Goal: Navigation & Orientation: Find specific page/section

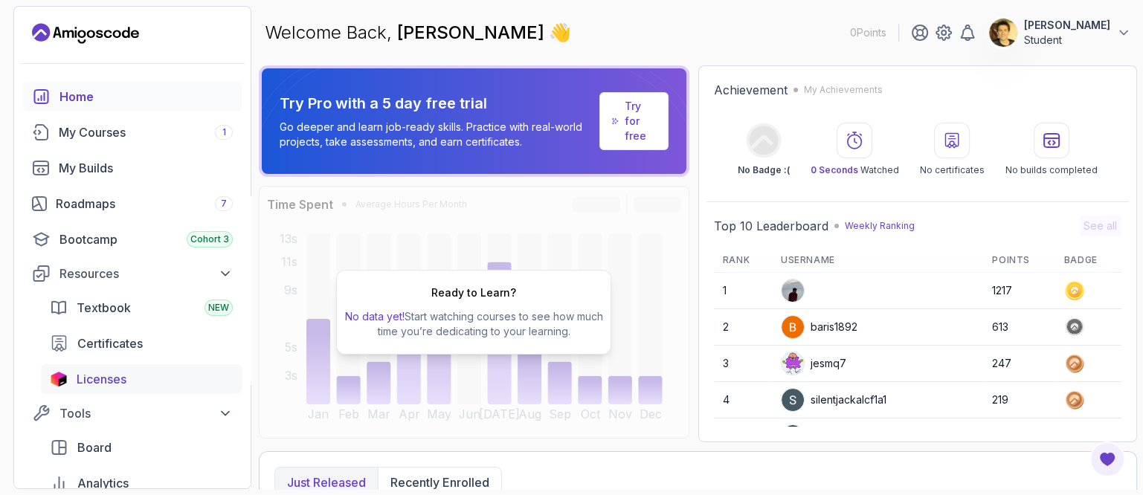
click at [113, 381] on span "Licenses" at bounding box center [102, 379] width 50 height 18
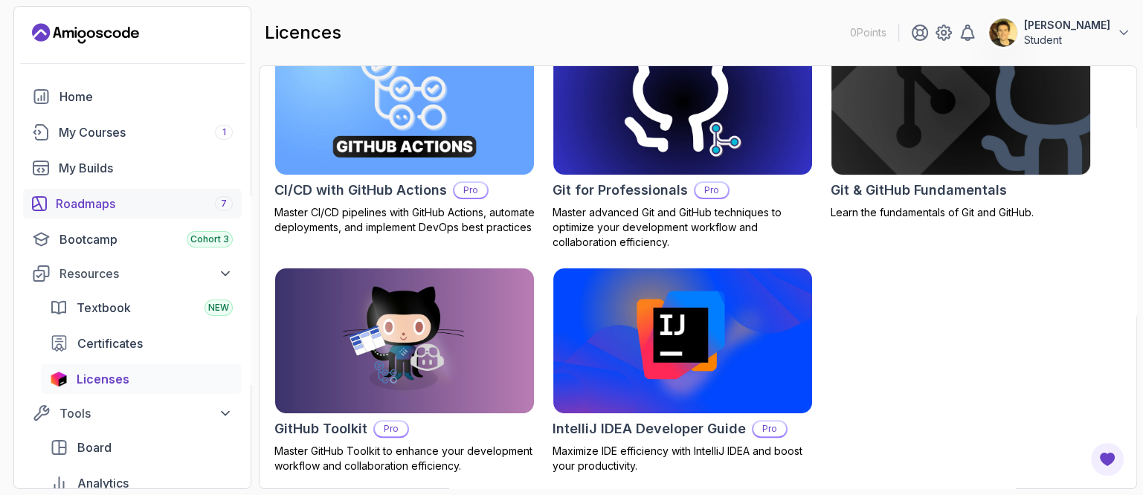
click at [94, 204] on div "Roadmaps 7" at bounding box center [144, 204] width 177 height 18
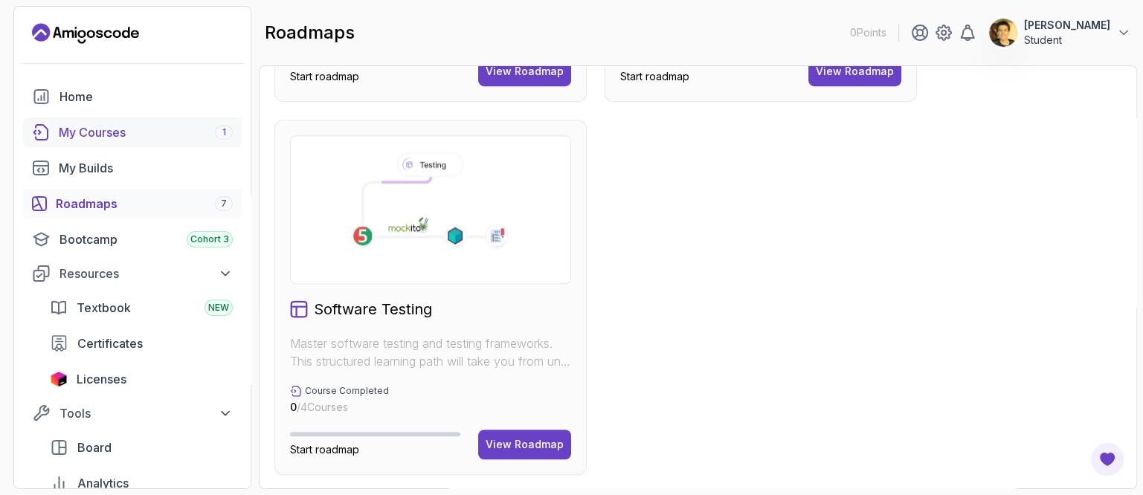
click at [106, 128] on div "My Courses 1" at bounding box center [146, 132] width 174 height 18
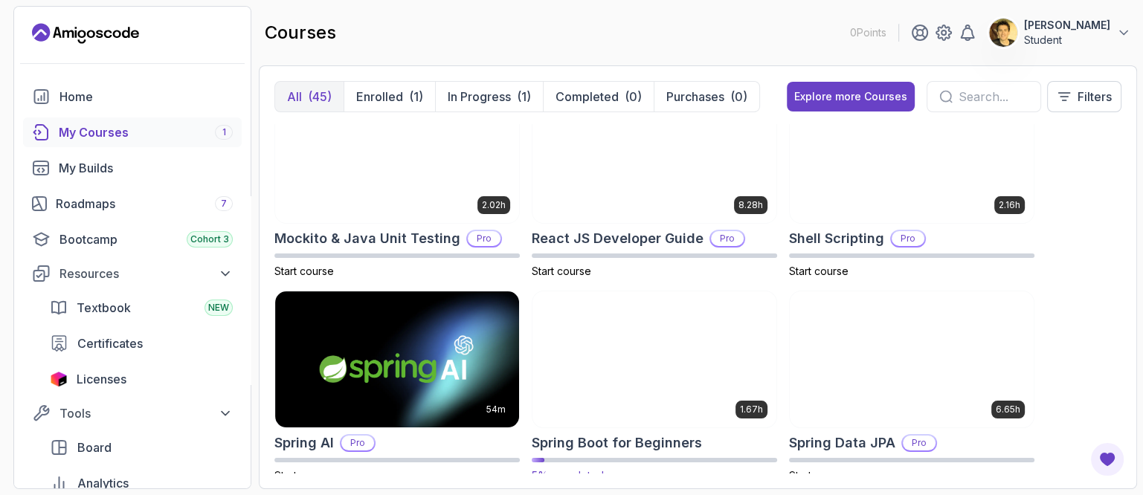
scroll to position [2265, 0]
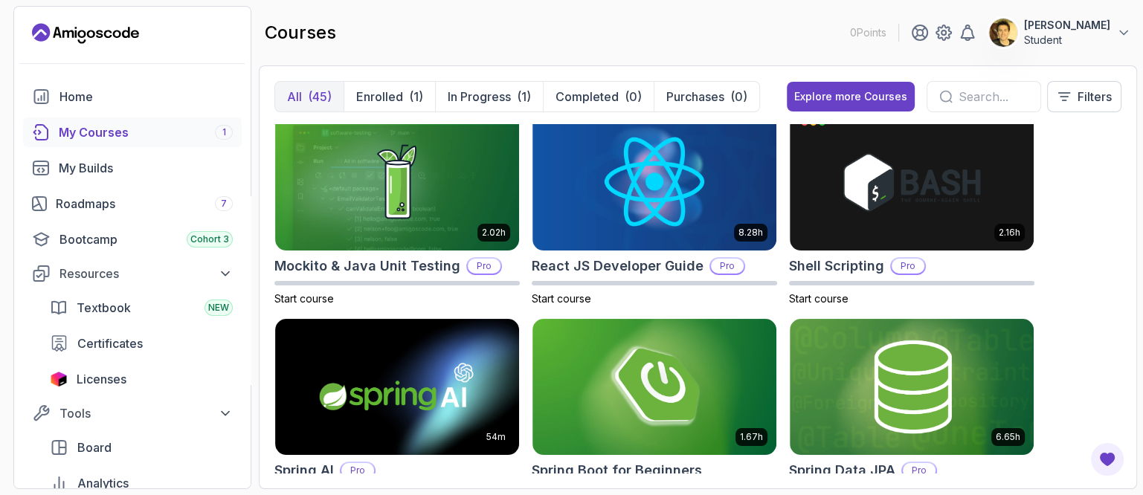
click at [982, 95] on input "text" at bounding box center [993, 97] width 70 height 18
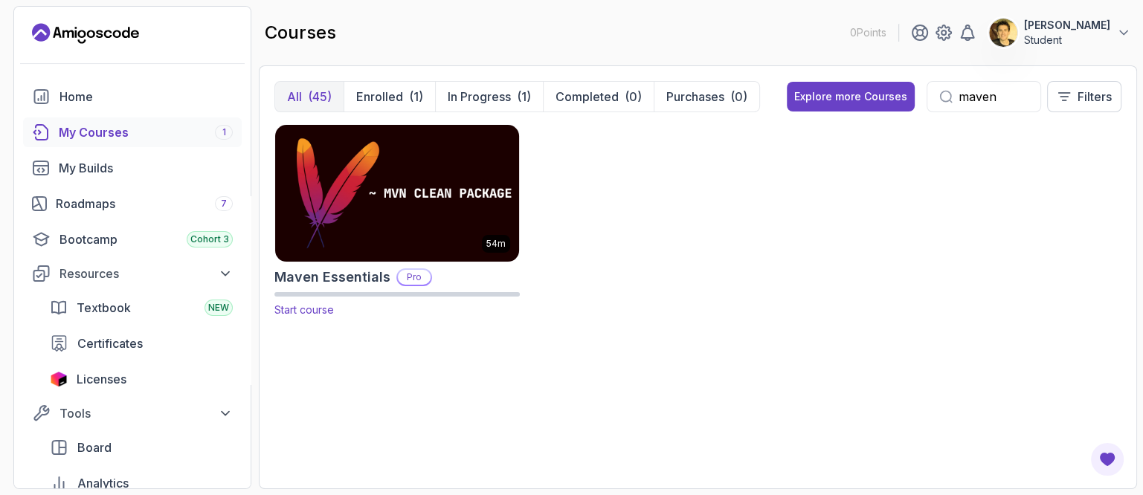
type input "maven"
click at [369, 245] on img at bounding box center [397, 192] width 256 height 143
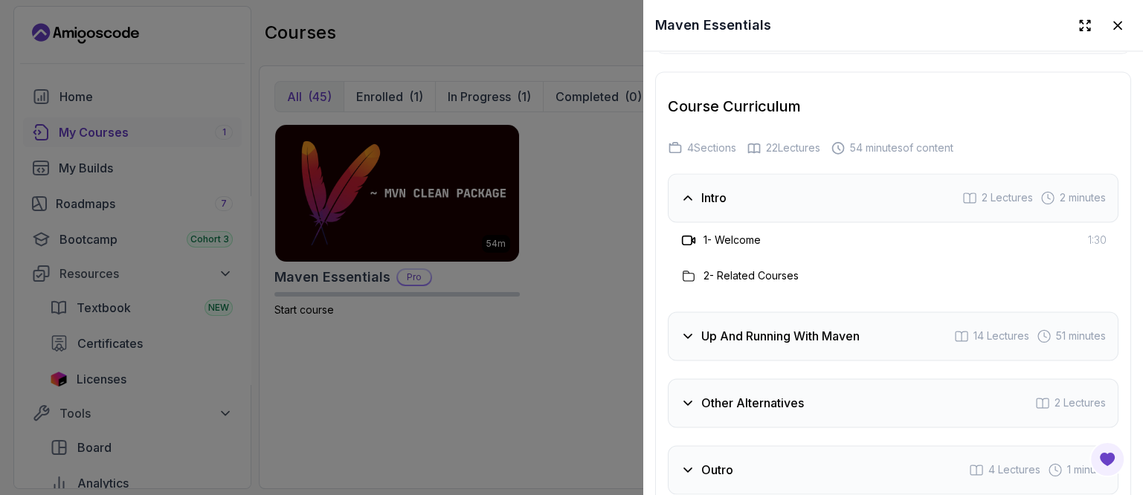
scroll to position [2137, 0]
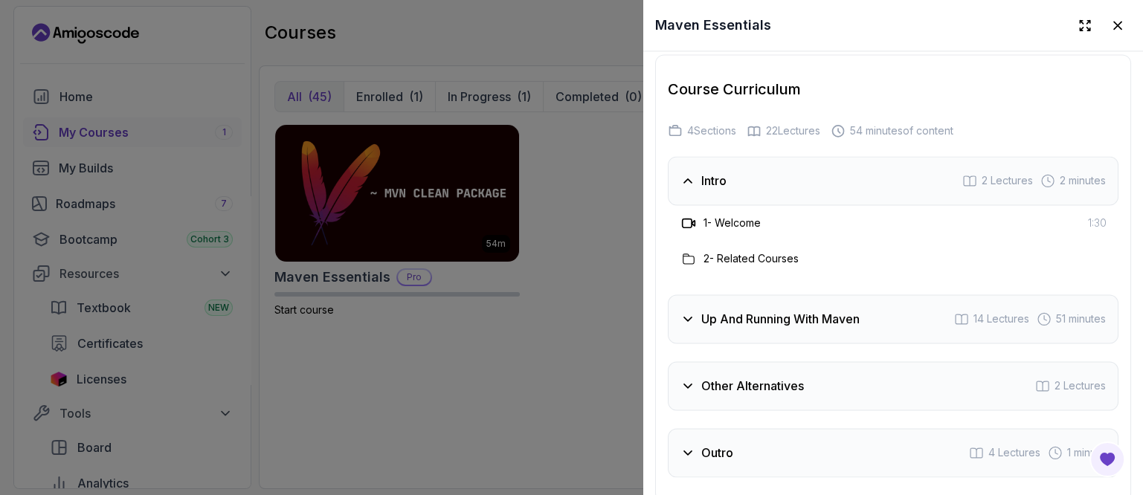
click at [687, 317] on icon at bounding box center [687, 319] width 7 height 4
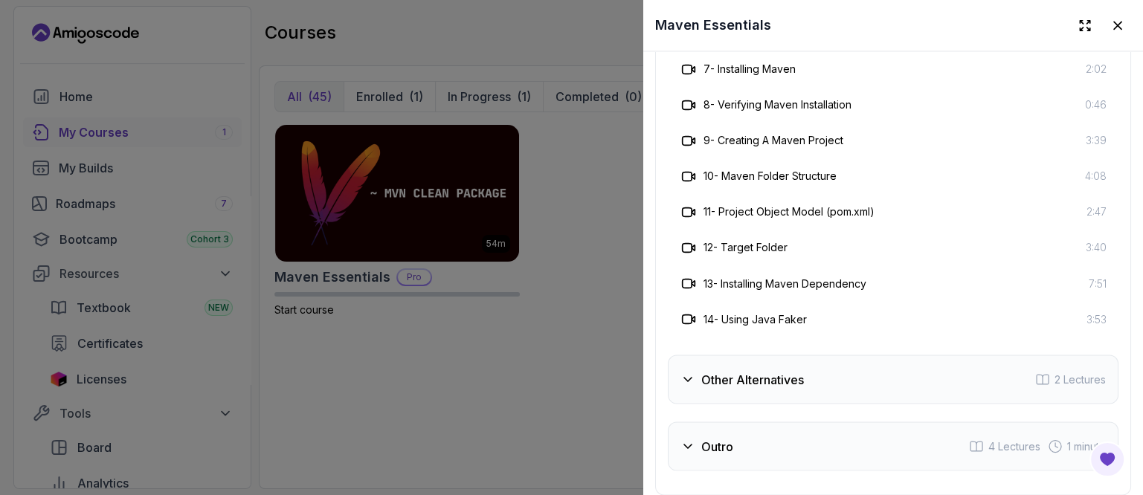
scroll to position [2602, 0]
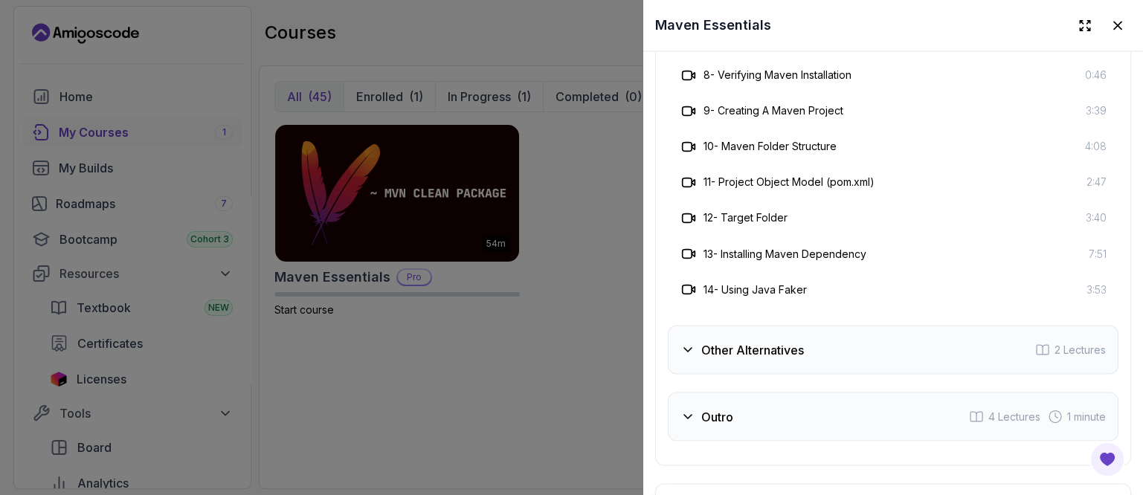
click at [691, 342] on icon at bounding box center [687, 349] width 15 height 15
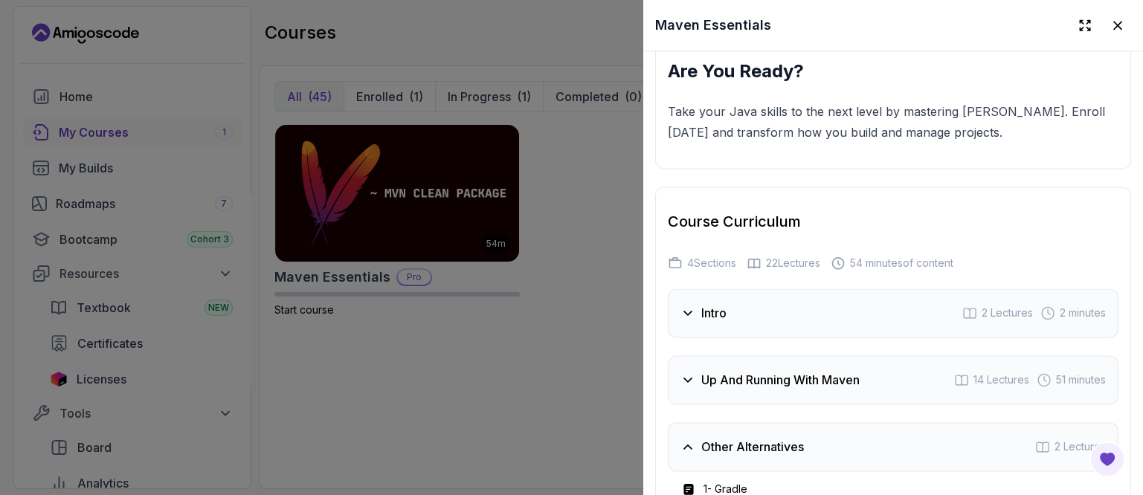
scroll to position [2115, 0]
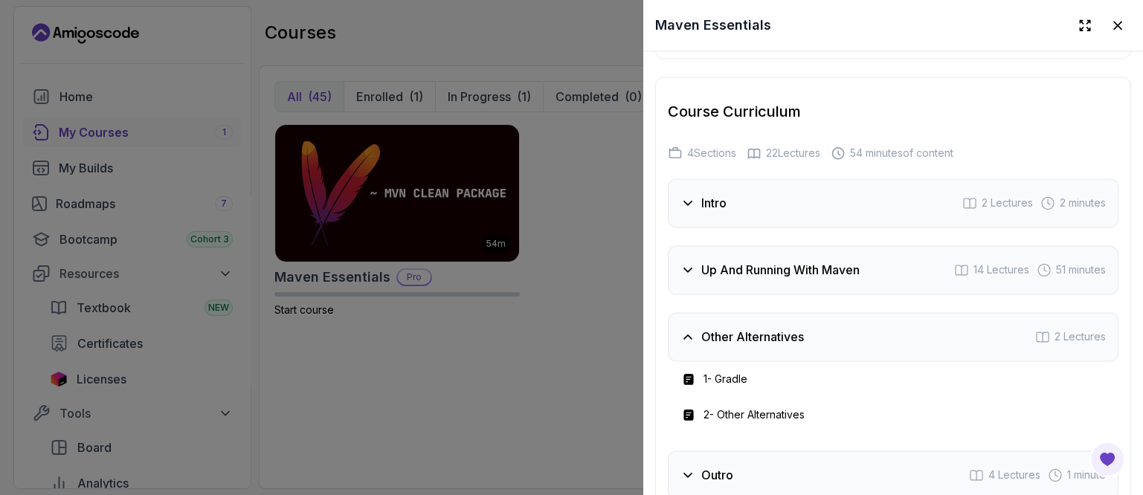
click at [686, 262] on icon at bounding box center [687, 269] width 15 height 15
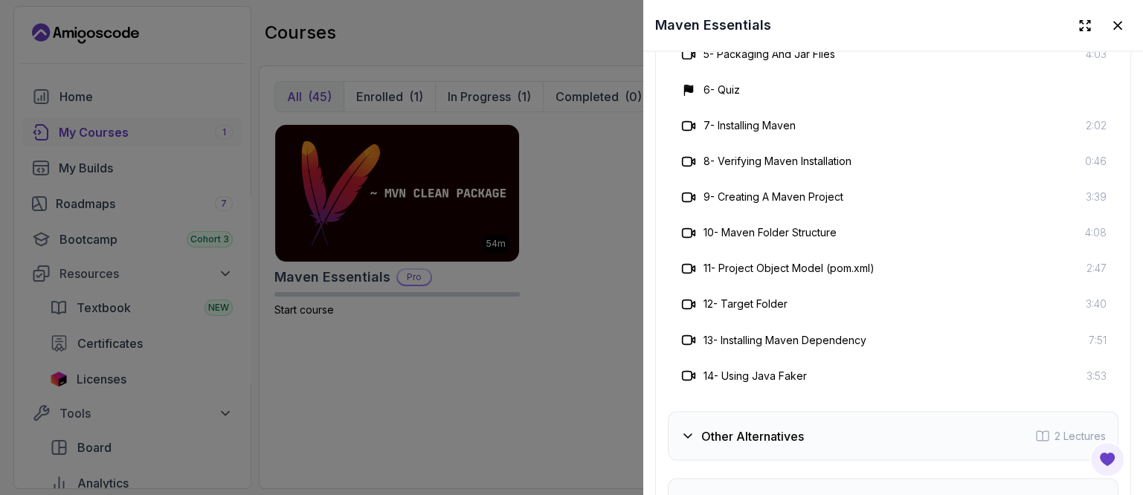
scroll to position [2487, 0]
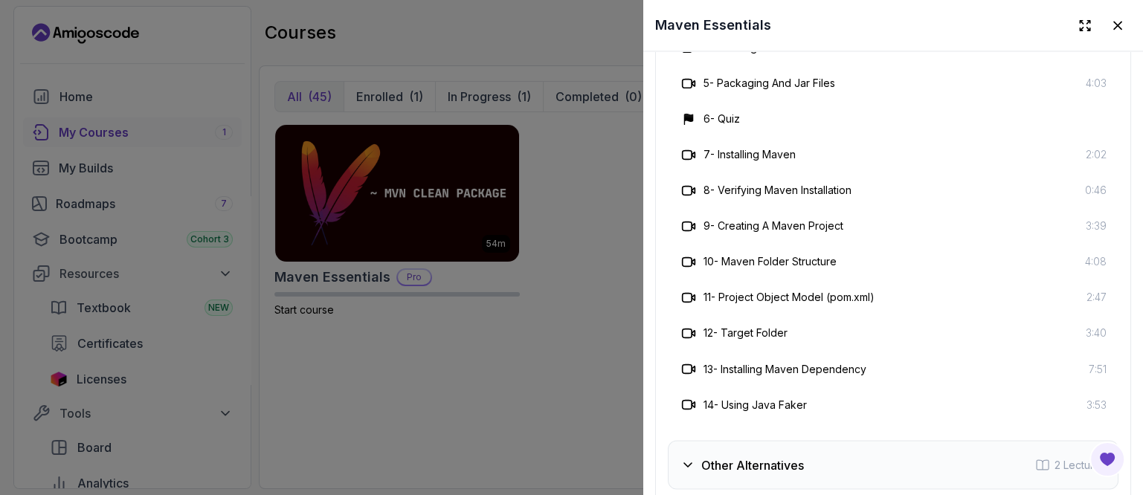
click at [1110, 25] on icon at bounding box center [1117, 25] width 15 height 15
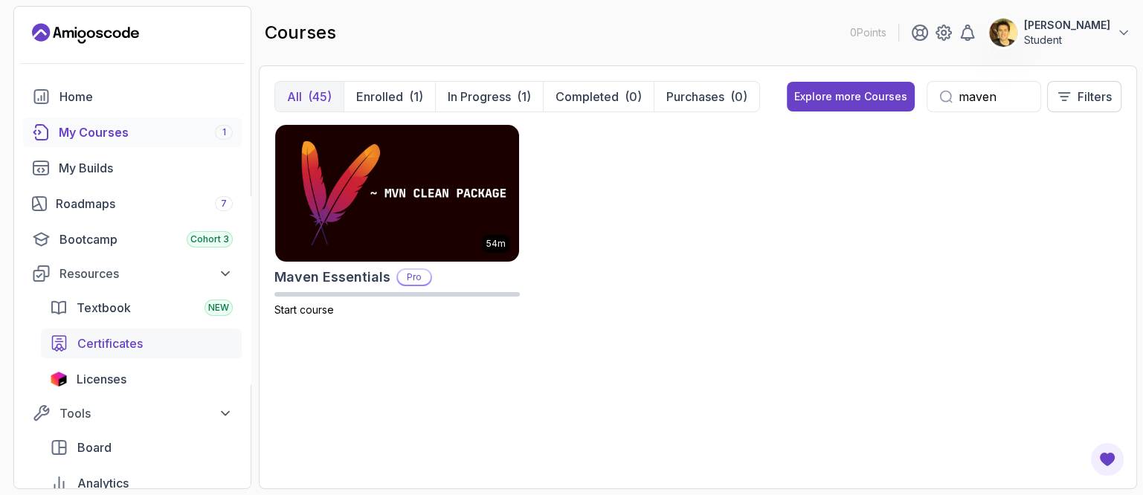
click at [116, 344] on span "Certificates" at bounding box center [109, 344] width 65 height 18
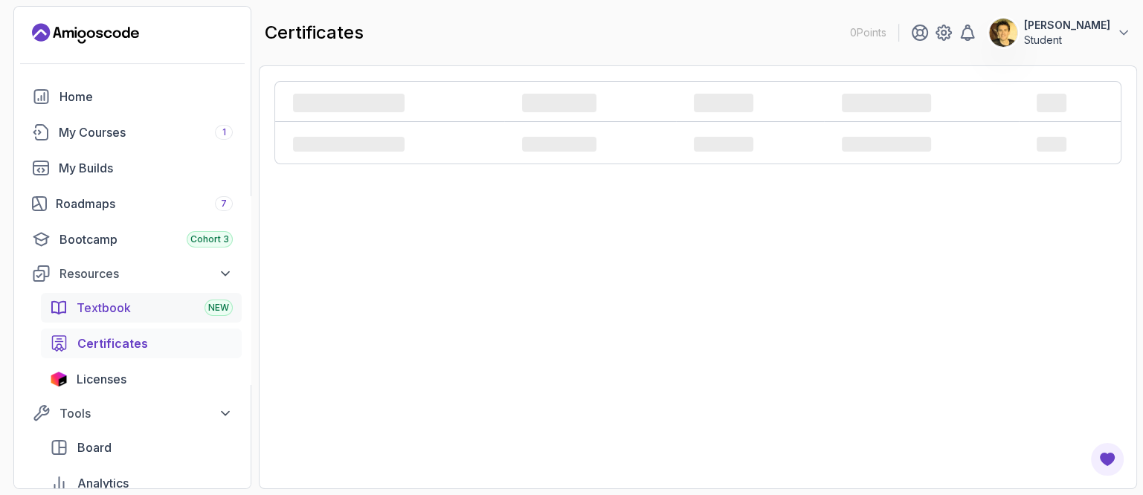
click at [93, 312] on span "Textbook" at bounding box center [104, 308] width 54 height 18
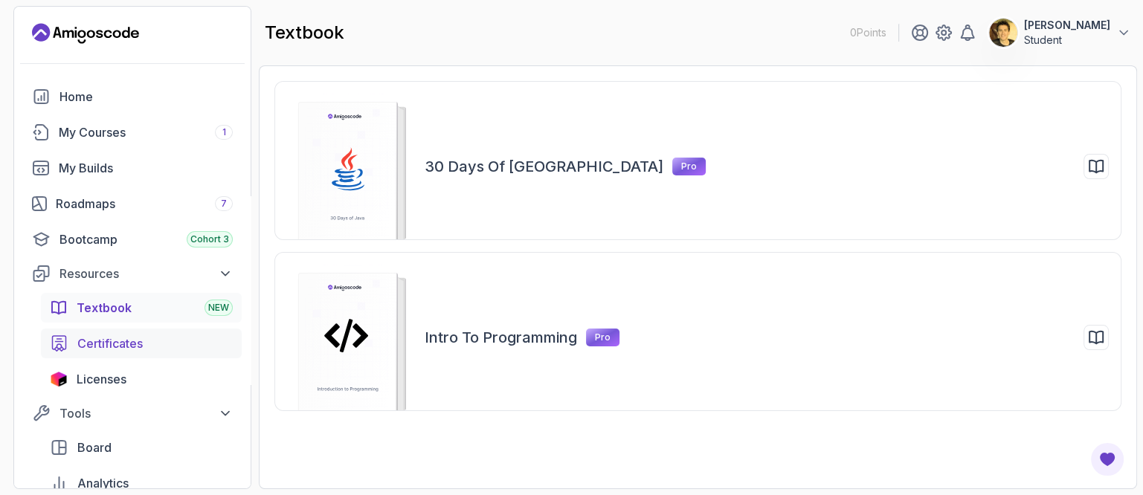
click at [111, 350] on span "Certificates" at bounding box center [109, 344] width 65 height 18
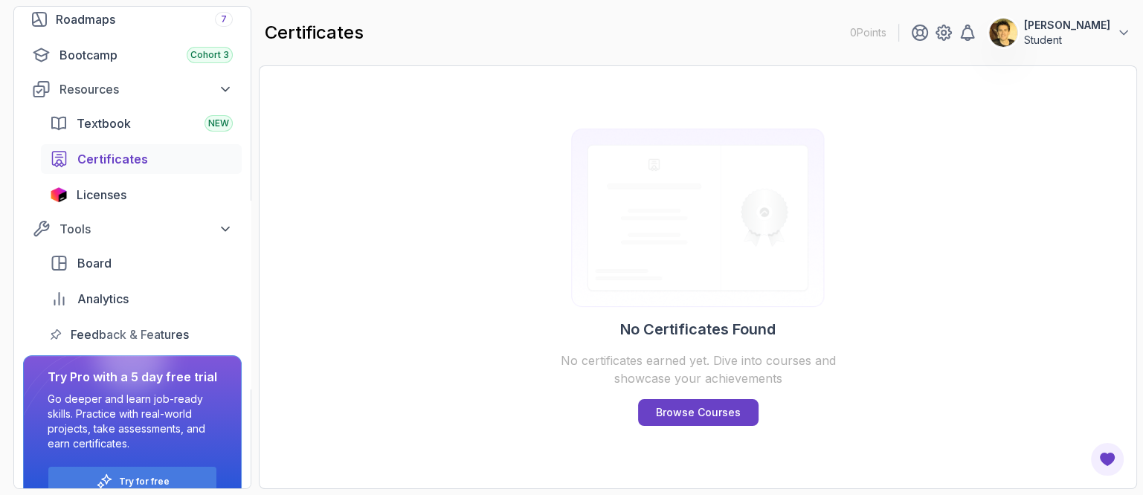
scroll to position [186, 0]
click at [107, 254] on span "Board" at bounding box center [94, 262] width 34 height 18
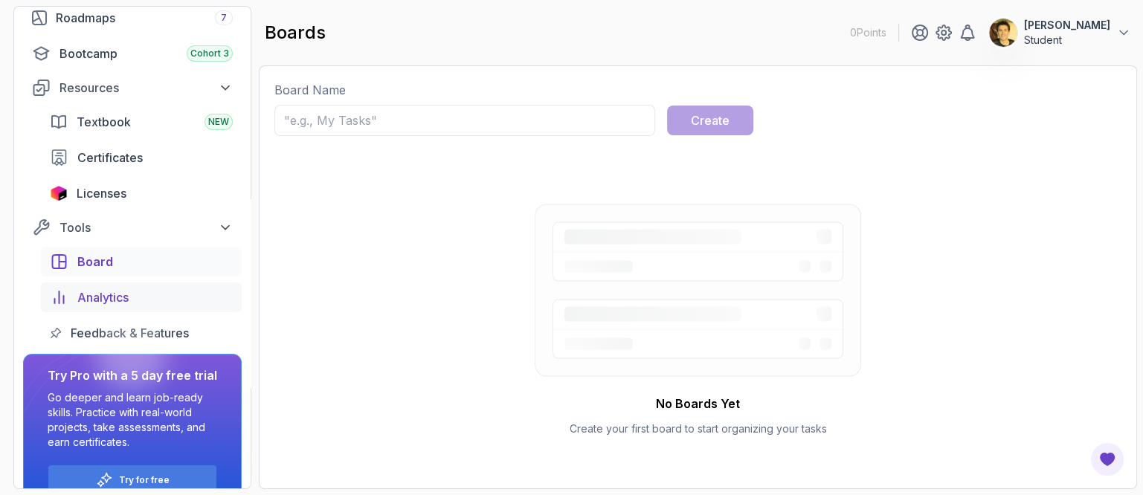
click at [94, 297] on span "Analytics" at bounding box center [102, 297] width 51 height 18
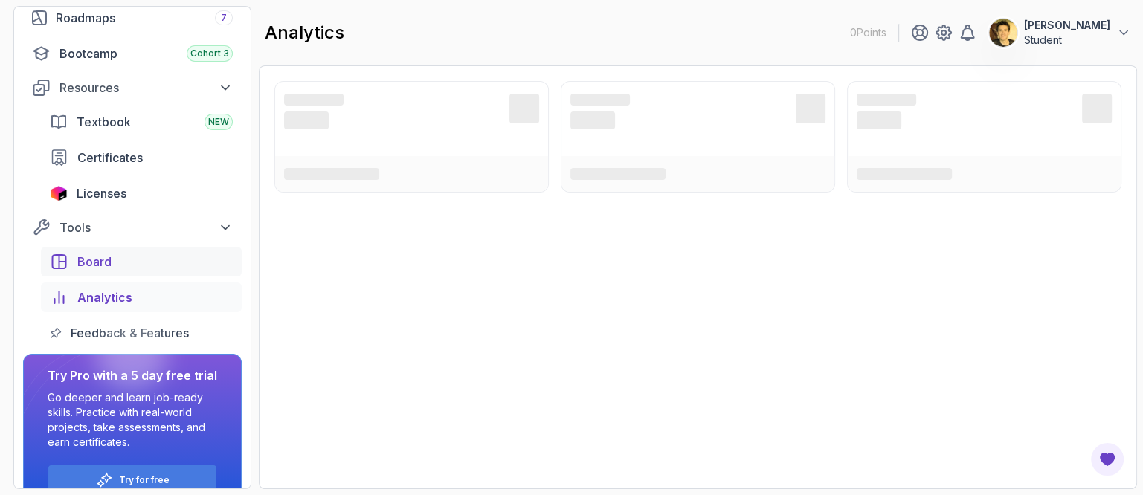
click at [94, 255] on span "Board" at bounding box center [94, 262] width 34 height 18
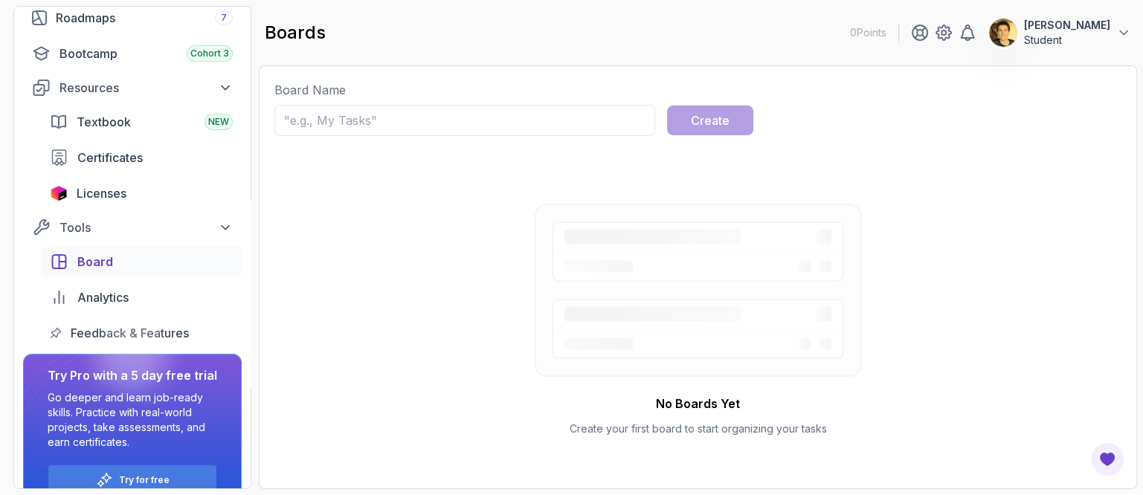
click at [330, 115] on input "text" at bounding box center [464, 120] width 381 height 31
type input "v"
click at [175, 333] on span "Feedback & Features" at bounding box center [130, 333] width 118 height 18
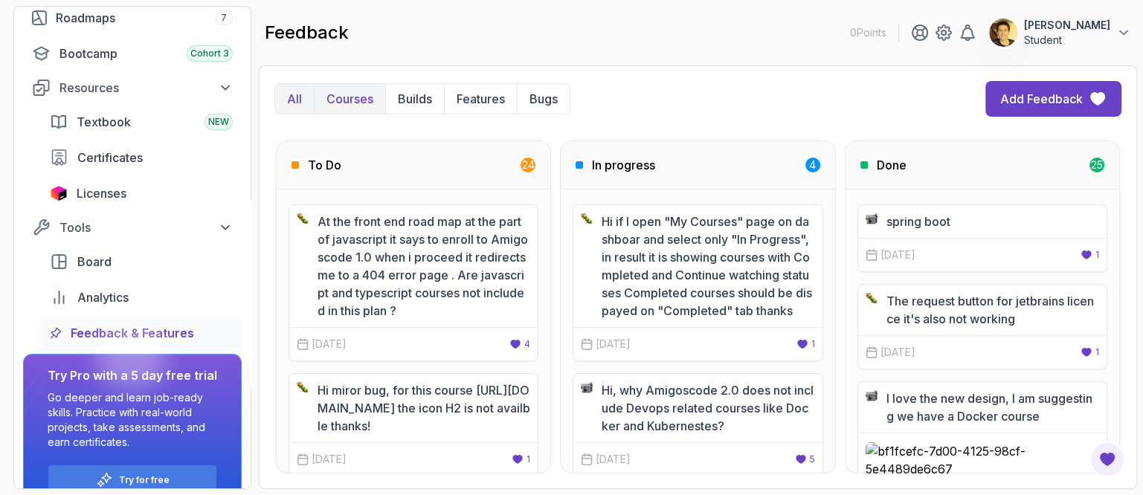
click at [343, 100] on p "Courses" at bounding box center [349, 99] width 47 height 18
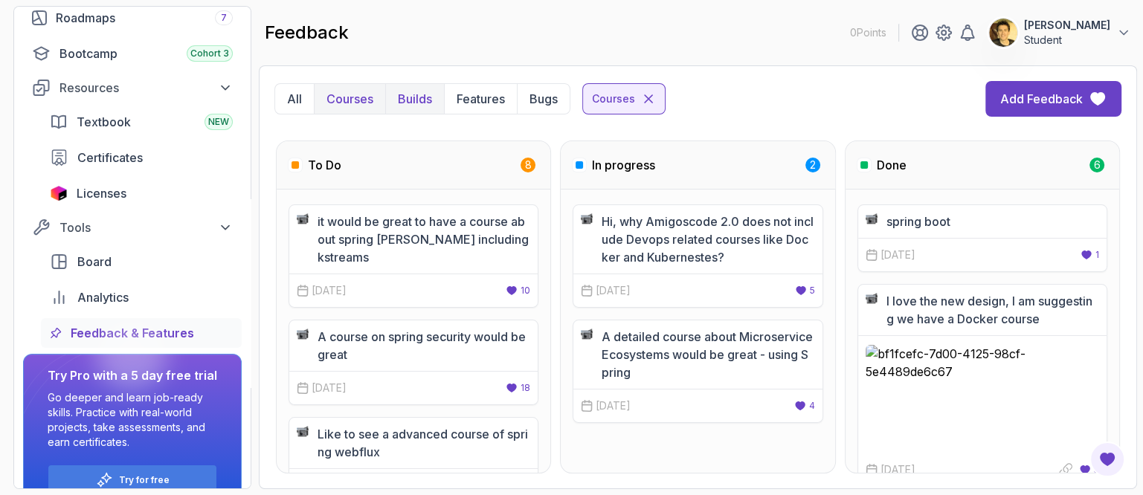
click at [413, 95] on p "Builds" at bounding box center [415, 99] width 34 height 18
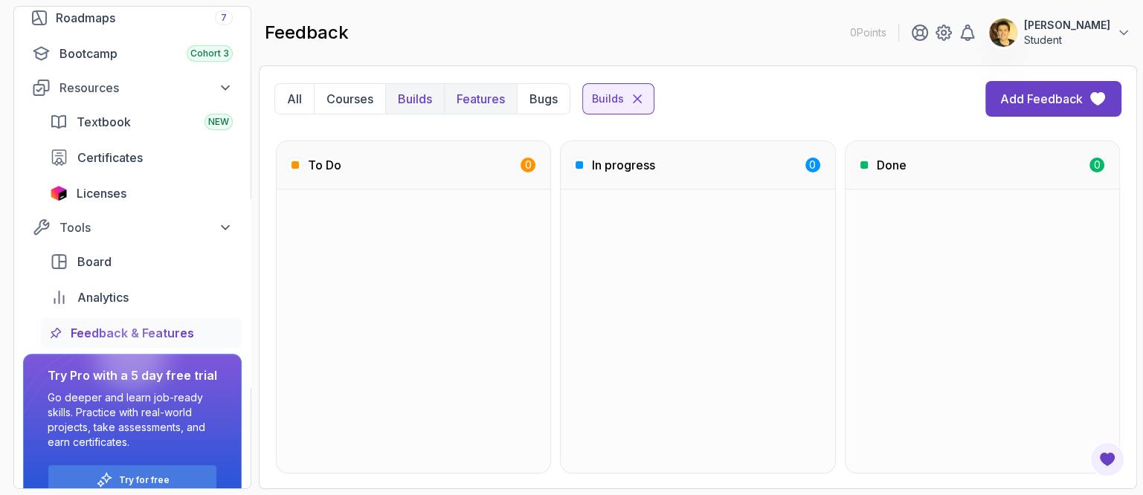
click at [473, 95] on p "Features" at bounding box center [480, 99] width 48 height 18
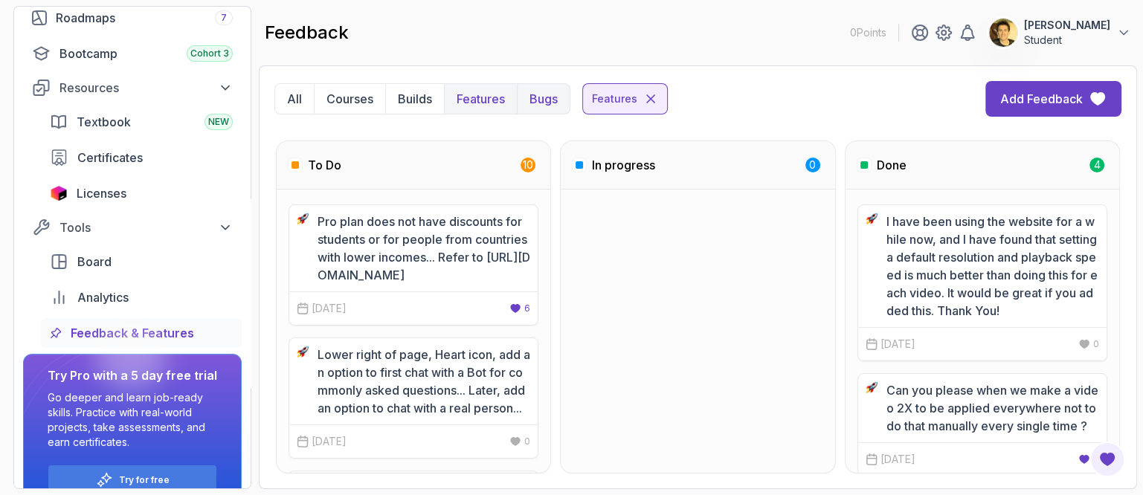
click at [550, 95] on p "Bugs" at bounding box center [543, 99] width 28 height 18
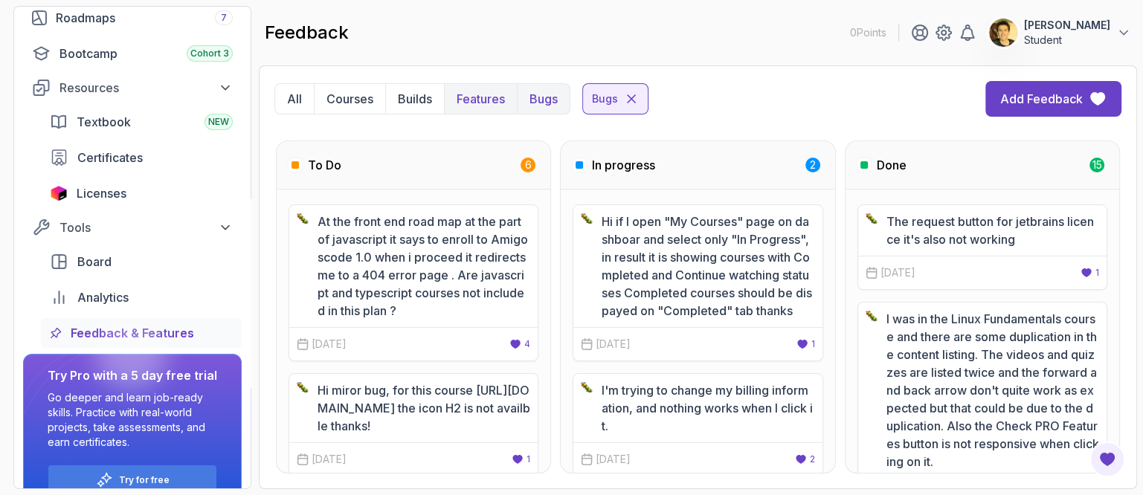
click at [471, 100] on p "Features" at bounding box center [480, 99] width 48 height 18
